Goal: Task Accomplishment & Management: Use online tool/utility

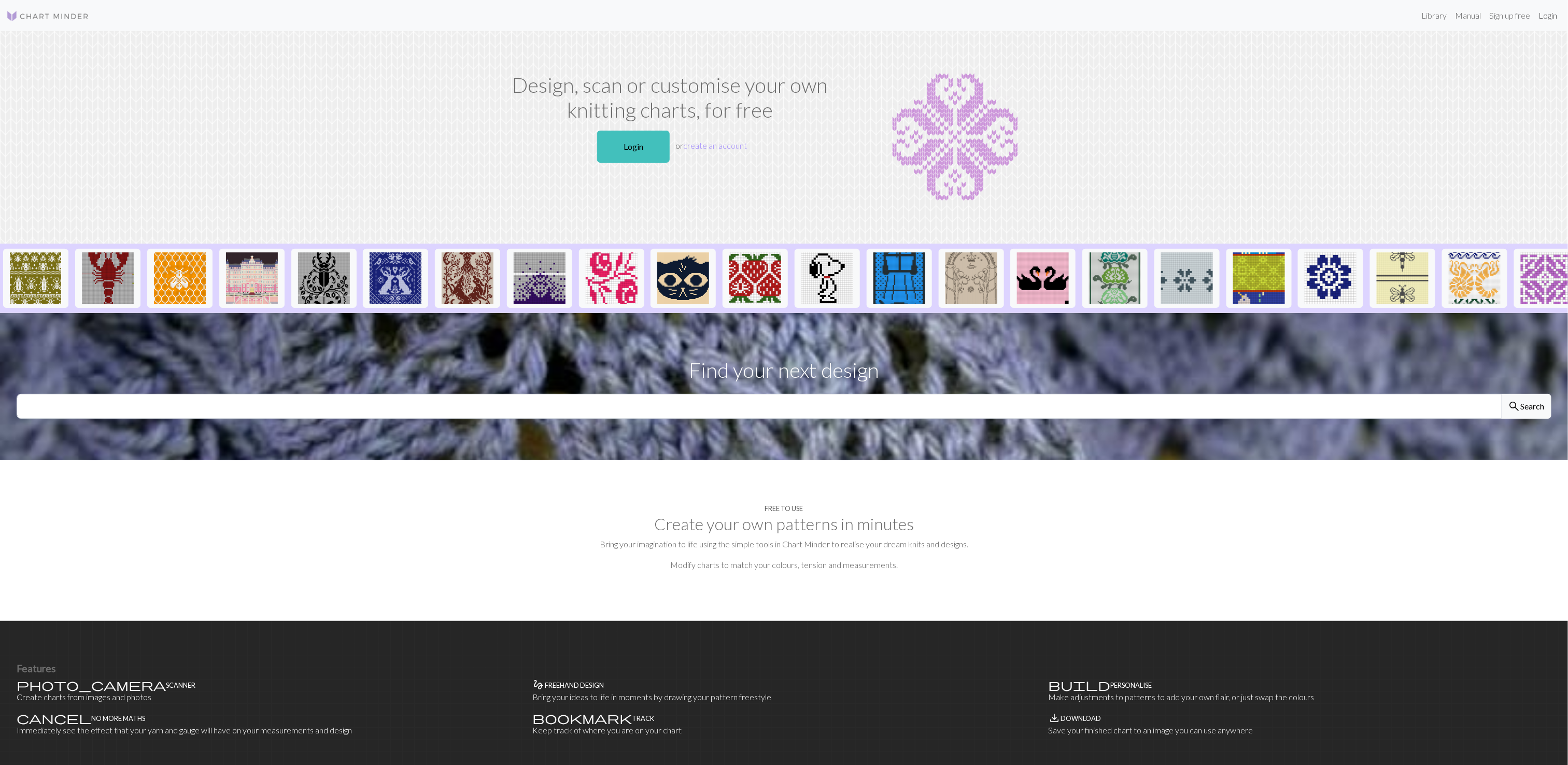
click at [1548, 15] on link "Login" at bounding box center [1548, 15] width 27 height 21
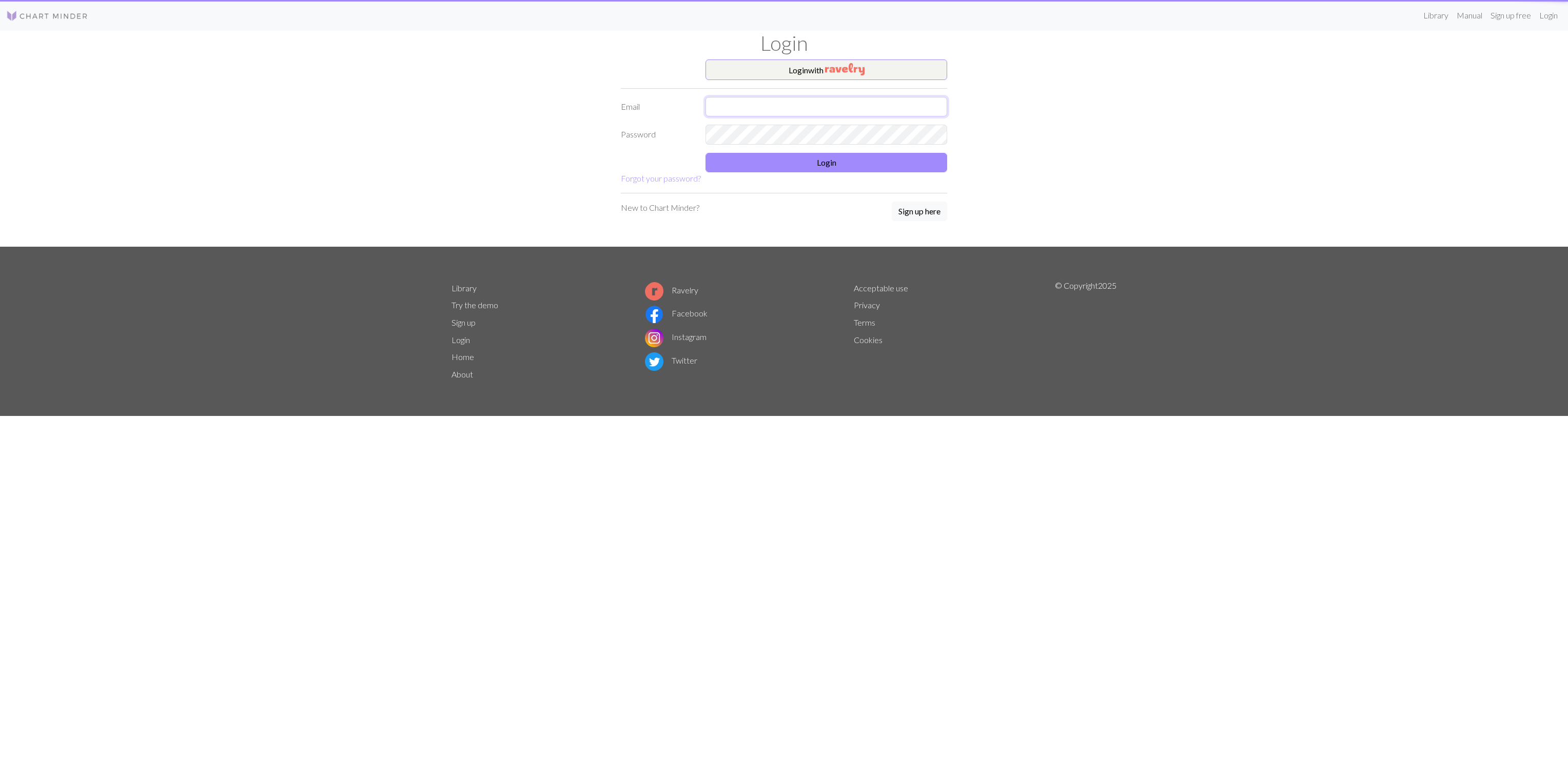
type input "[EMAIL_ADDRESS][DOMAIN_NAME]"
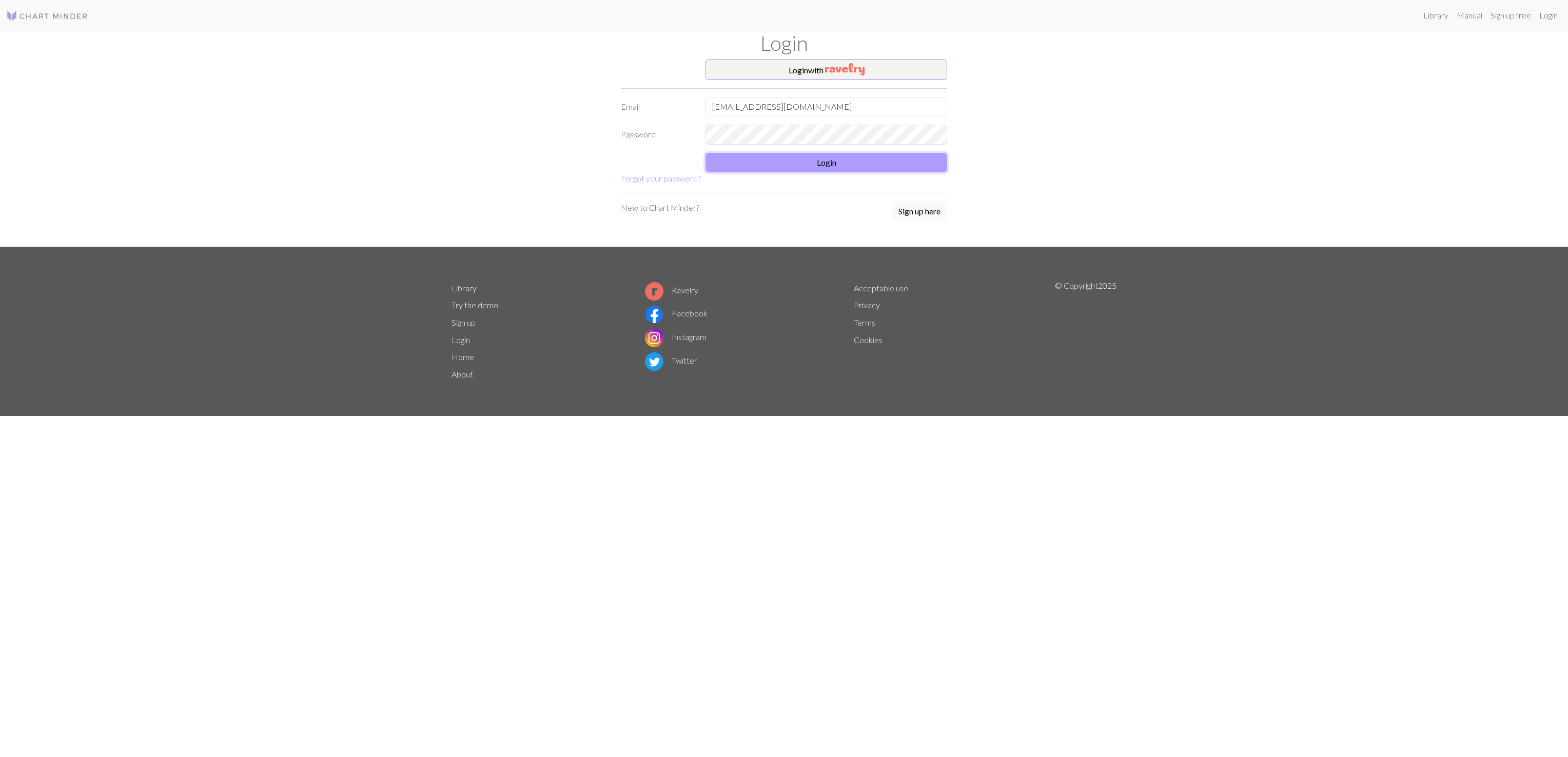
click at [841, 172] on button "Login" at bounding box center [826, 162] width 242 height 19
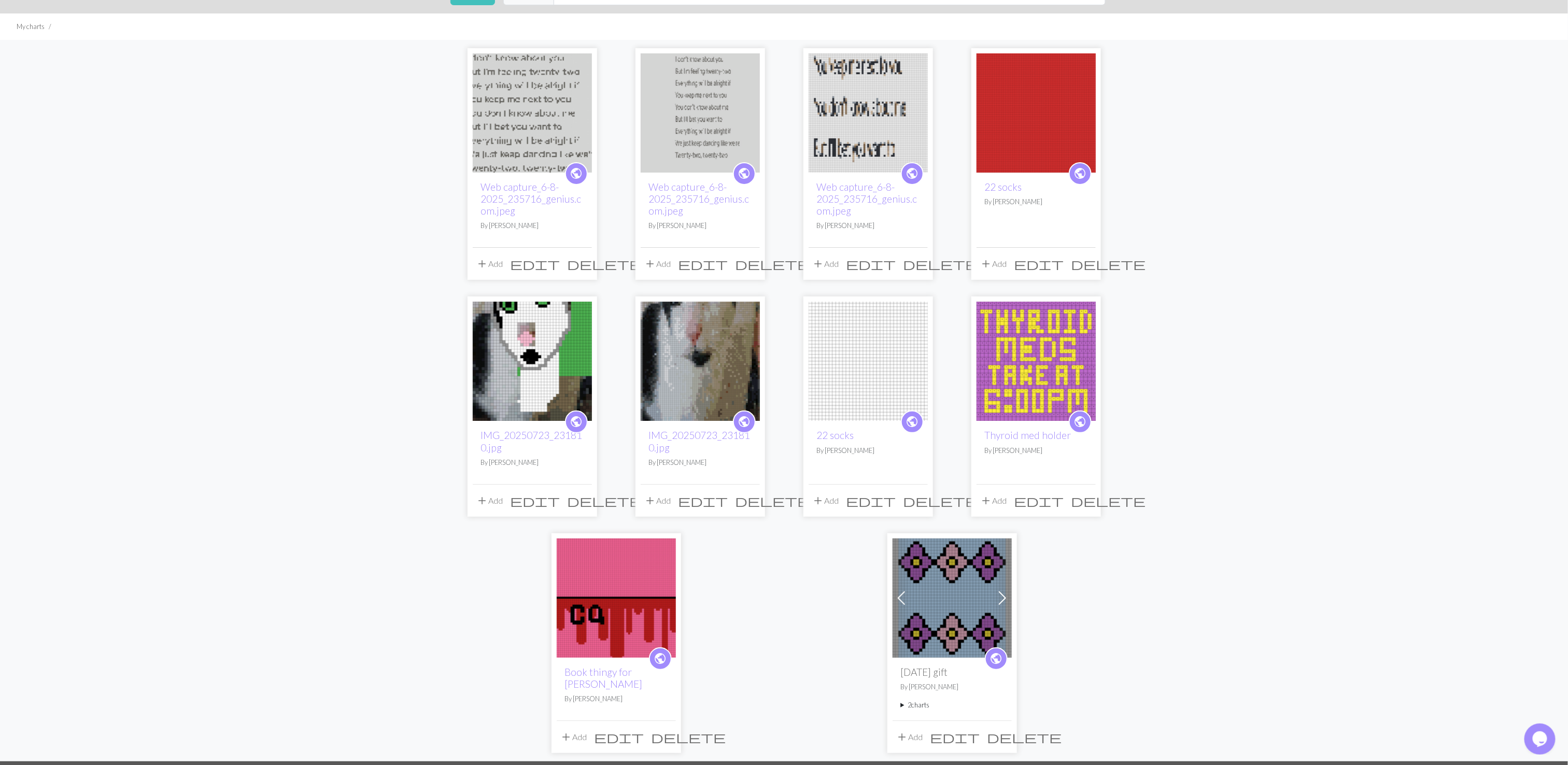
scroll to position [5, 0]
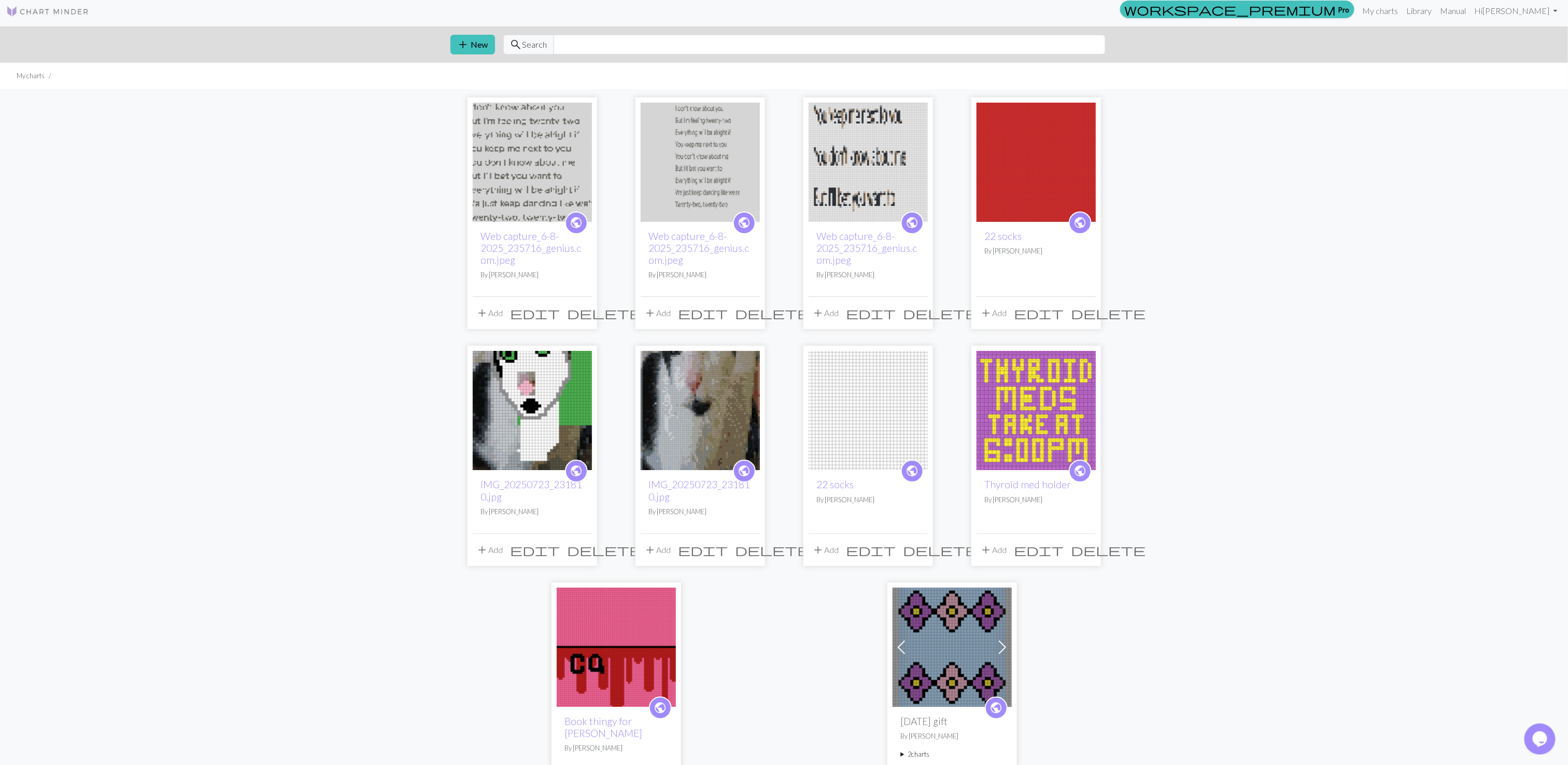
click at [507, 176] on img at bounding box center [533, 162] width 119 height 119
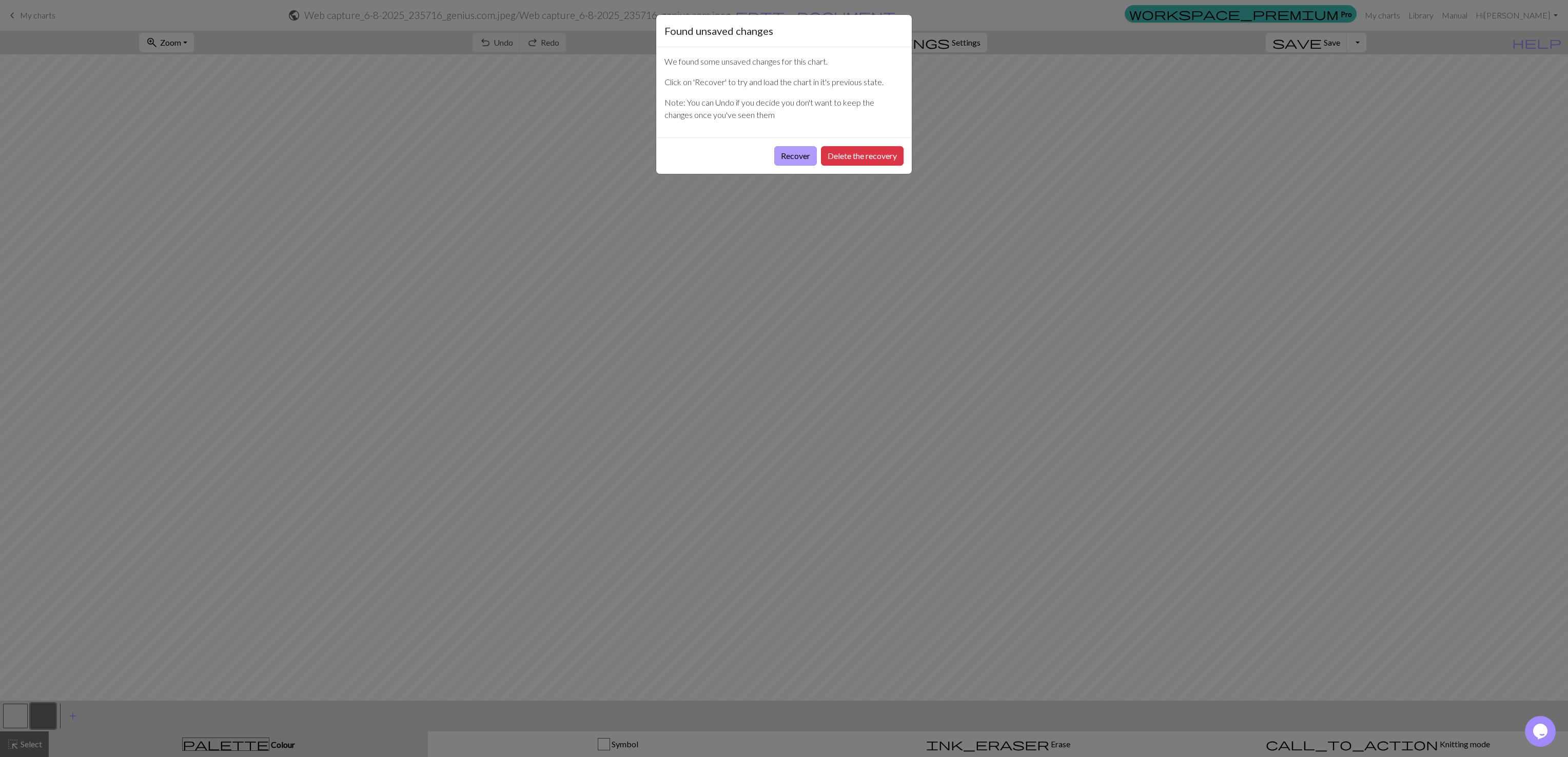
click at [789, 158] on button "Recover" at bounding box center [796, 156] width 43 height 19
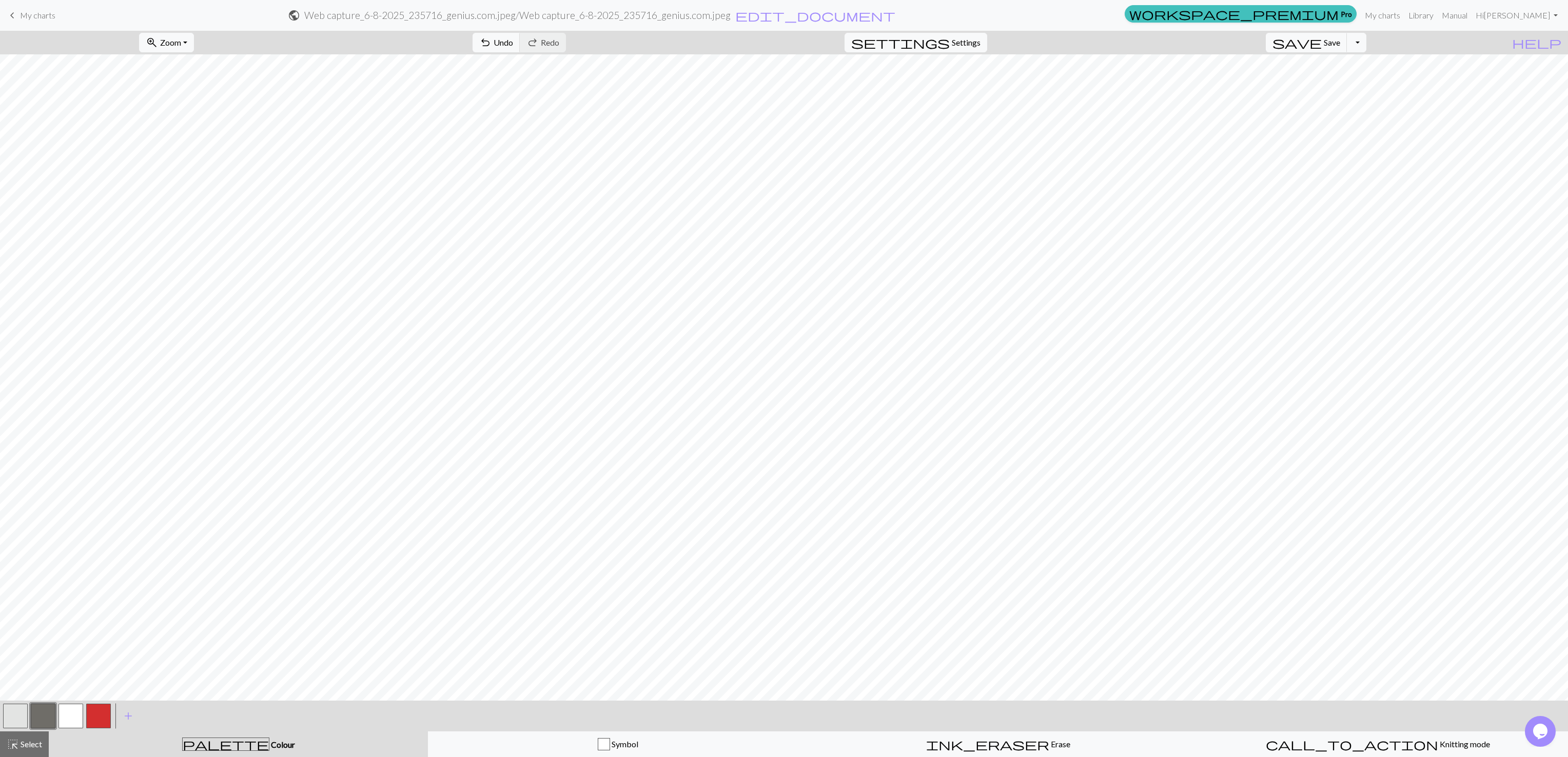
click at [33, 19] on span "My charts" at bounding box center [38, 15] width 35 height 10
click at [1340, 39] on span "Save" at bounding box center [1332, 43] width 16 height 10
click at [1340, 45] on span "Save" at bounding box center [1332, 43] width 16 height 10
click at [18, 18] on div "Chart saved Chart saved" at bounding box center [784, 40] width 1568 height 81
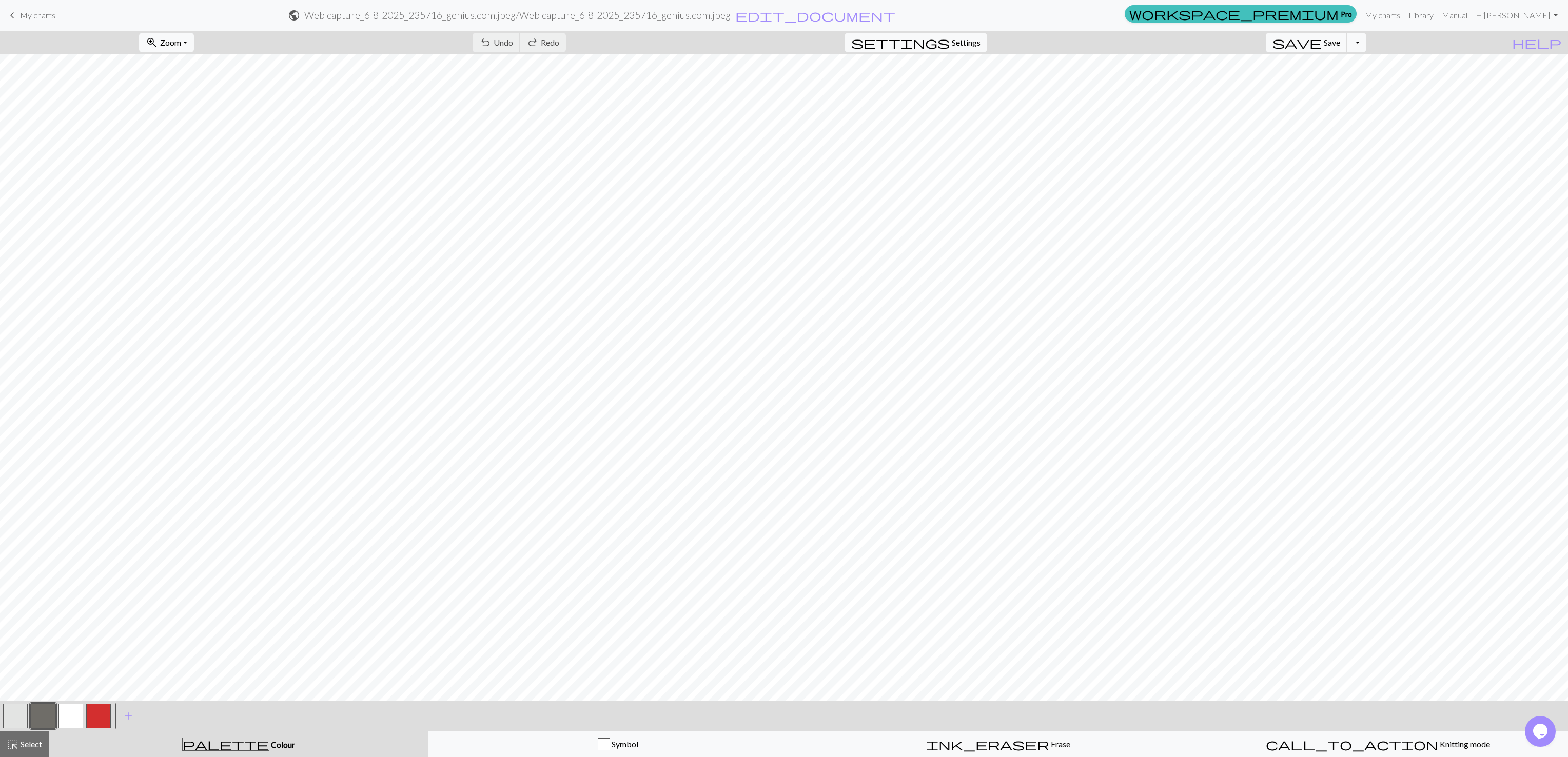
click at [40, 11] on span "My charts" at bounding box center [38, 15] width 35 height 10
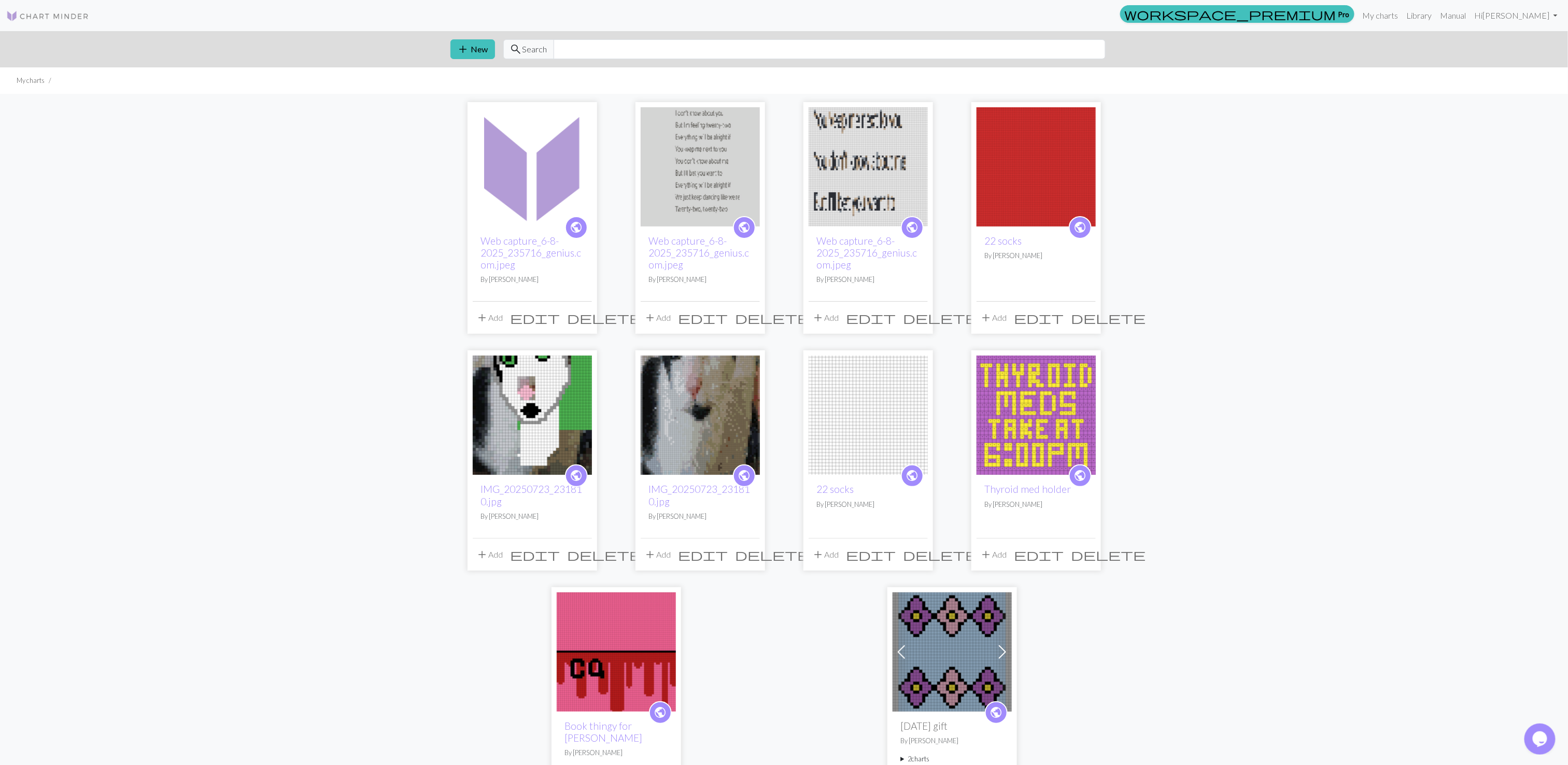
click at [1018, 194] on img at bounding box center [1036, 167] width 119 height 119
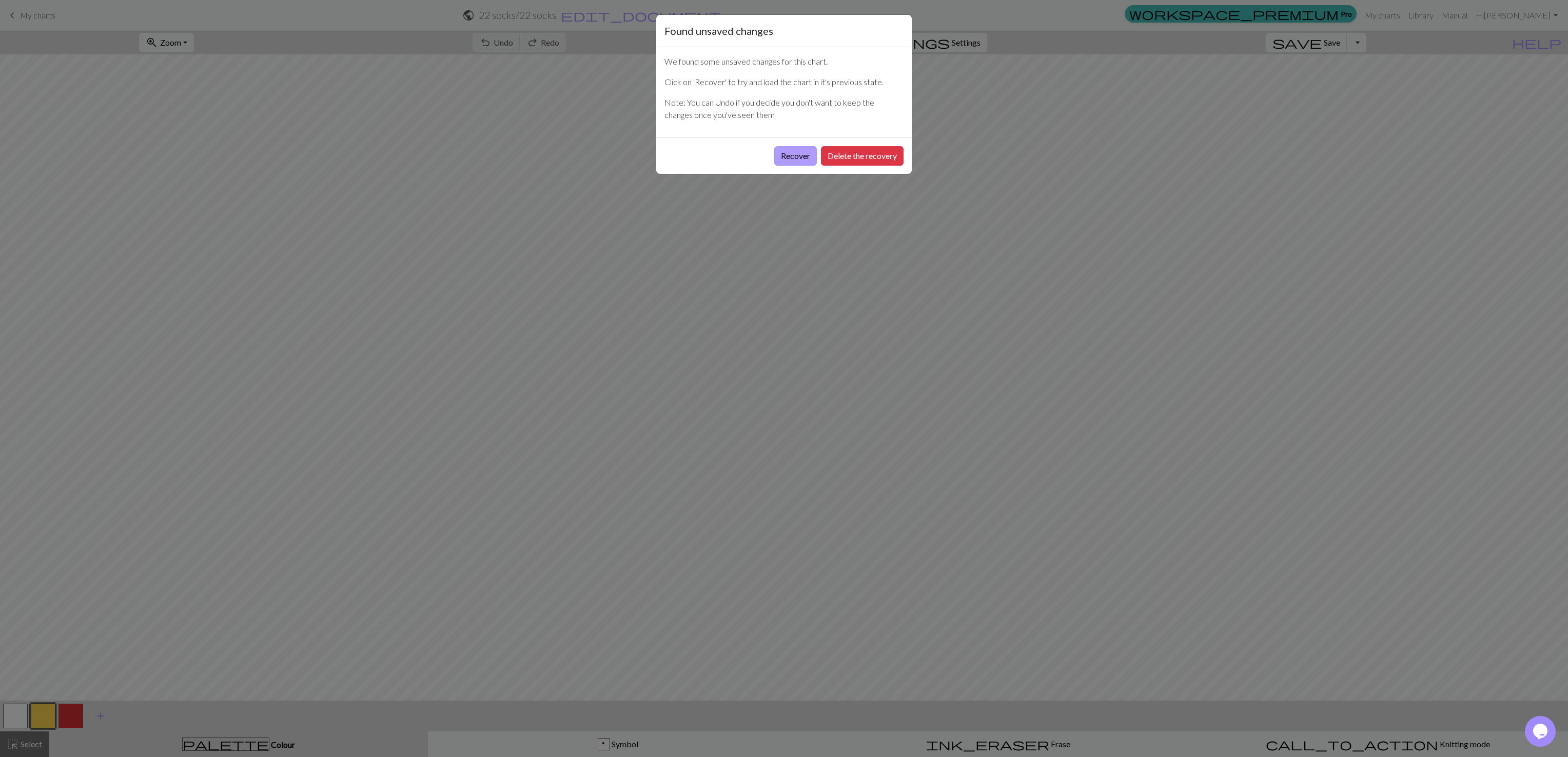
click at [782, 155] on button "Recover" at bounding box center [796, 156] width 43 height 19
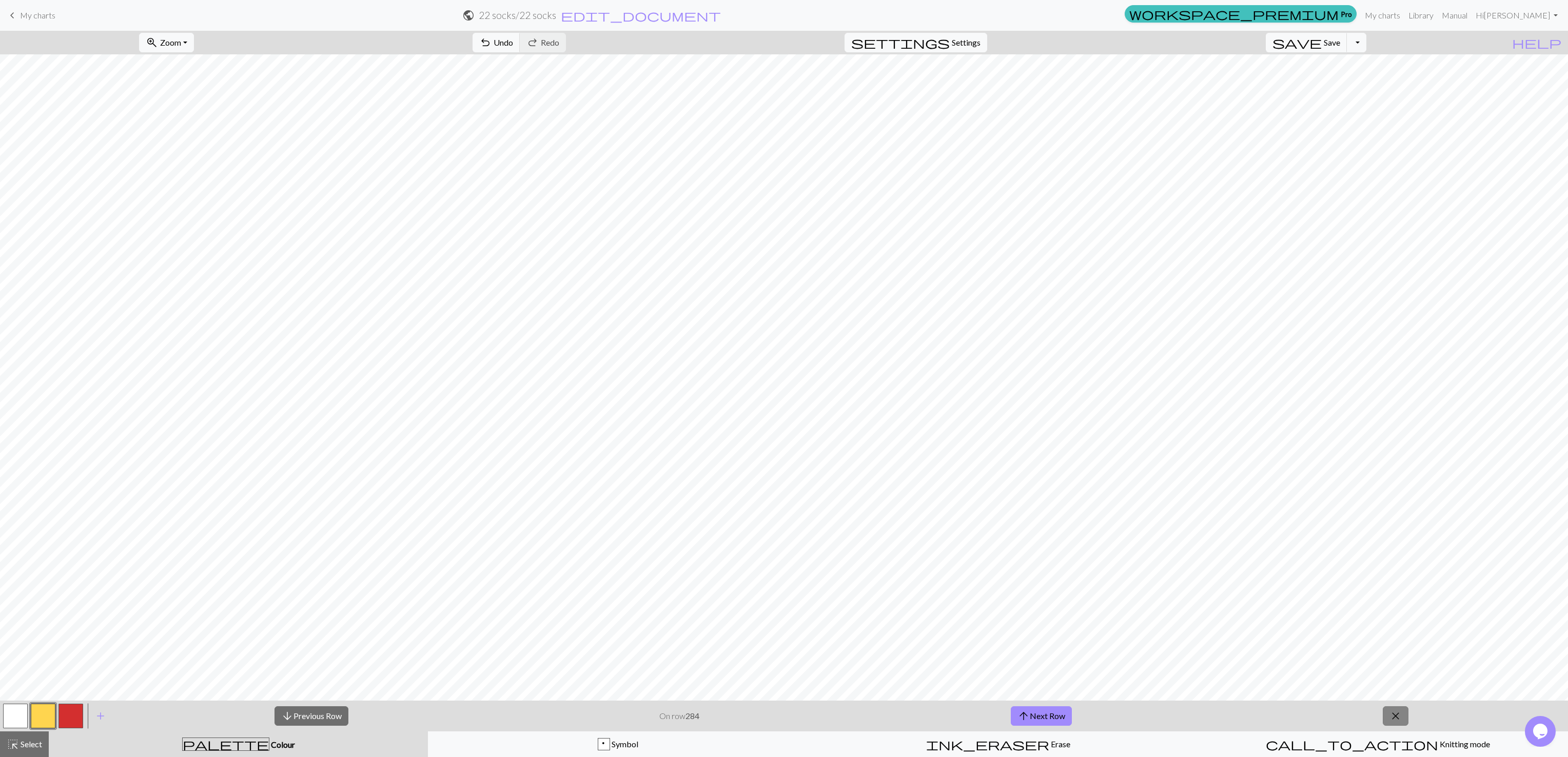
click at [1396, 714] on span "close" at bounding box center [1396, 716] width 12 height 15
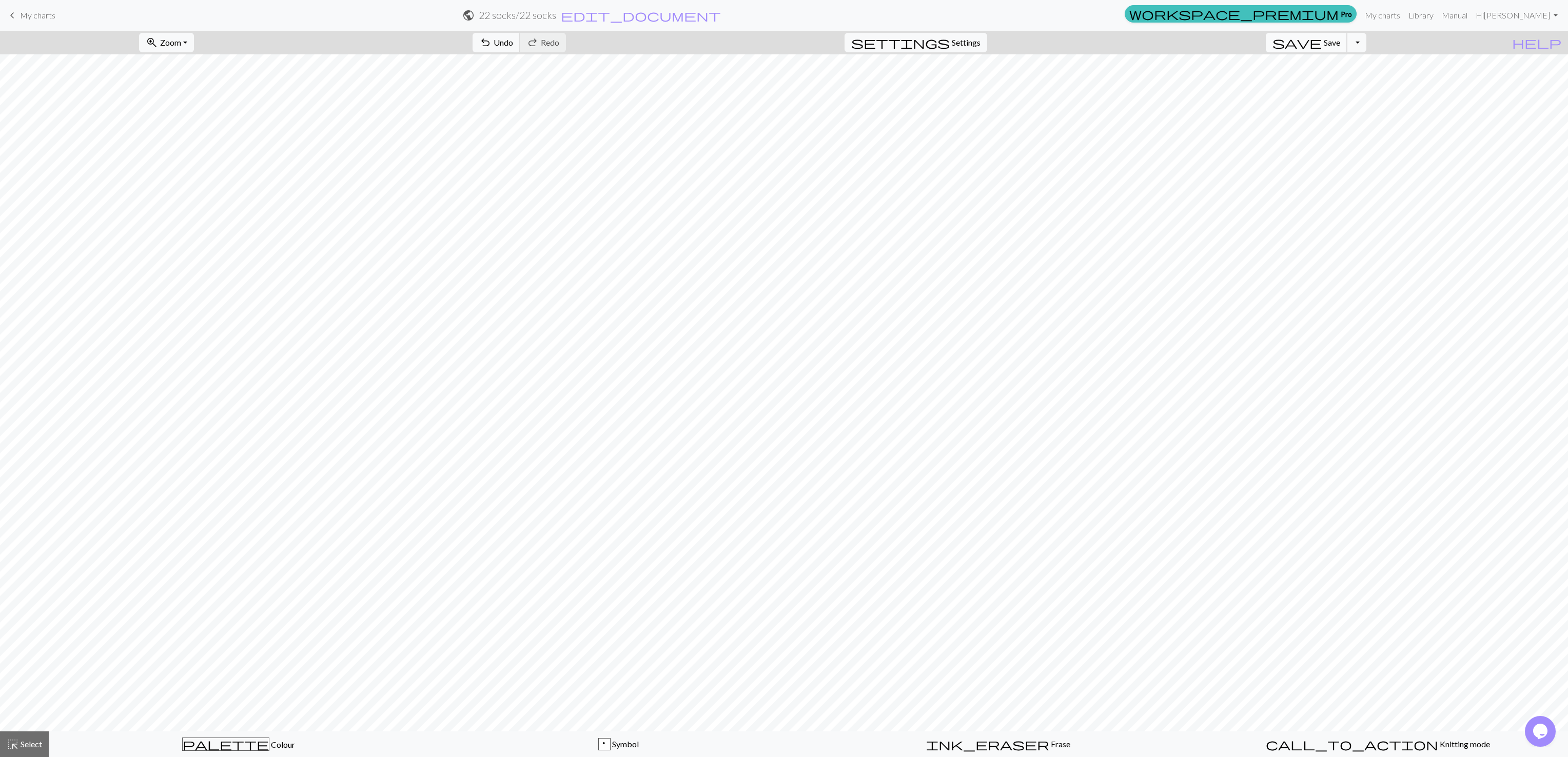
click at [1341, 49] on button "save Save Save" at bounding box center [1307, 43] width 82 height 19
click at [1340, 46] on span "Save" at bounding box center [1332, 43] width 16 height 10
click at [1340, 45] on span "Save" at bounding box center [1332, 43] width 16 height 10
click at [1340, 44] on span "Save" at bounding box center [1332, 43] width 16 height 10
